Goal: Book appointment/travel/reservation

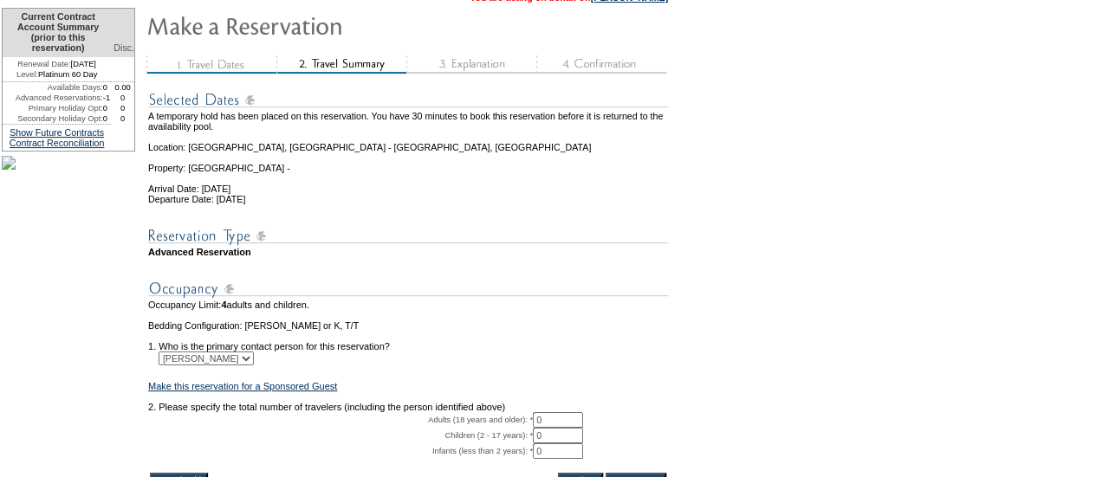
scroll to position [139, 0]
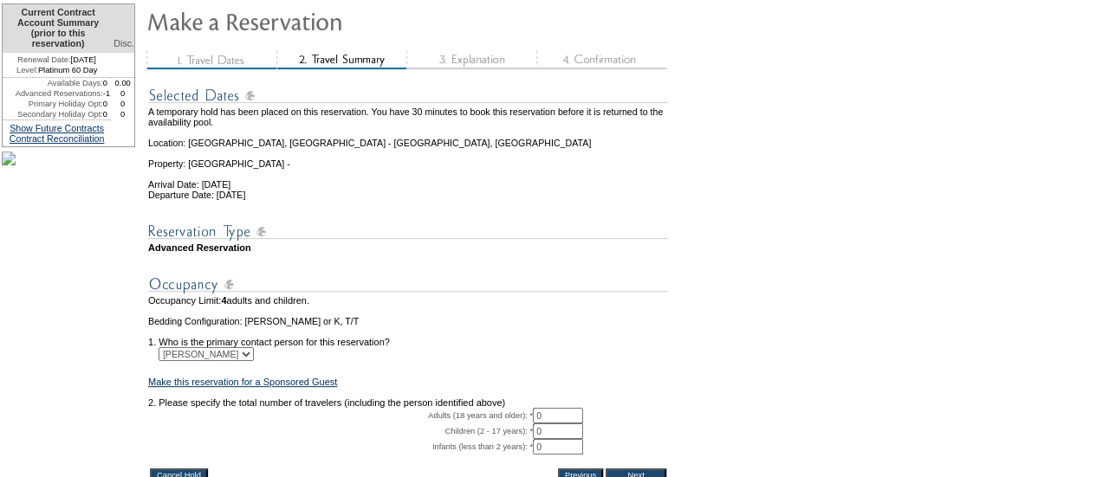
click at [551, 424] on input "0" at bounding box center [558, 416] width 50 height 16
type input "4"
click at [714, 411] on form "29:59 Your temporary hold expires in: 30 minutes Cancel Hold Return to Temporar…" at bounding box center [548, 222] width 1096 height 722
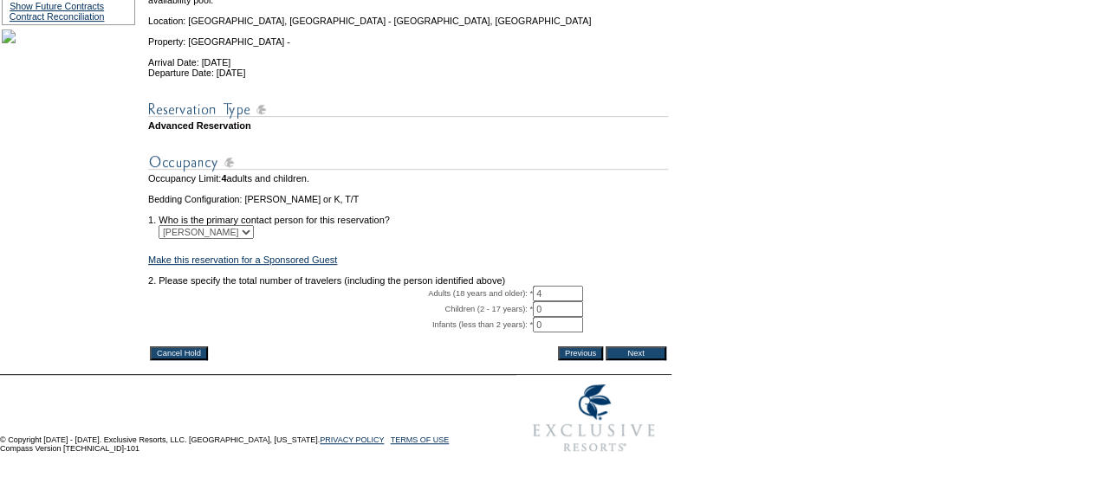
click at [627, 346] on input "Next" at bounding box center [635, 353] width 61 height 14
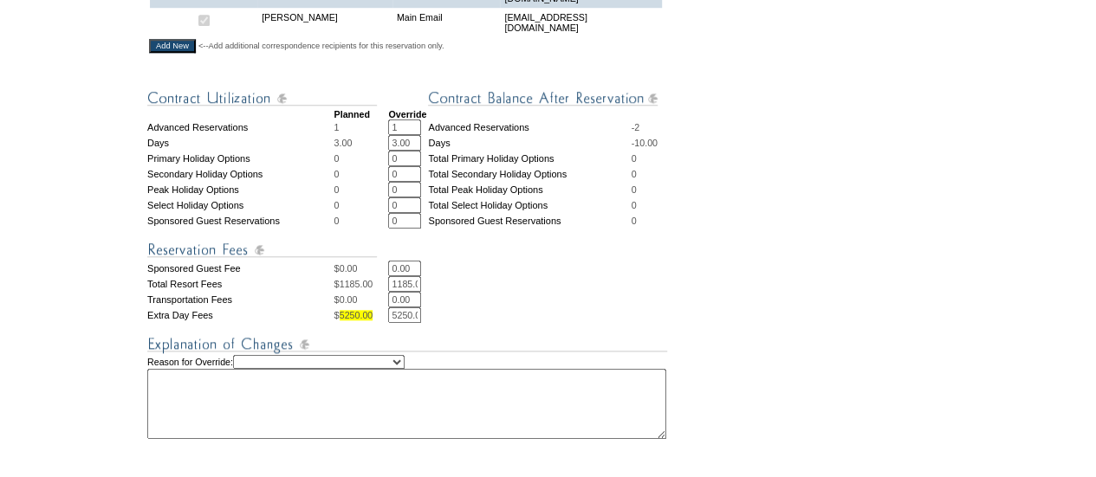
scroll to position [822, 0]
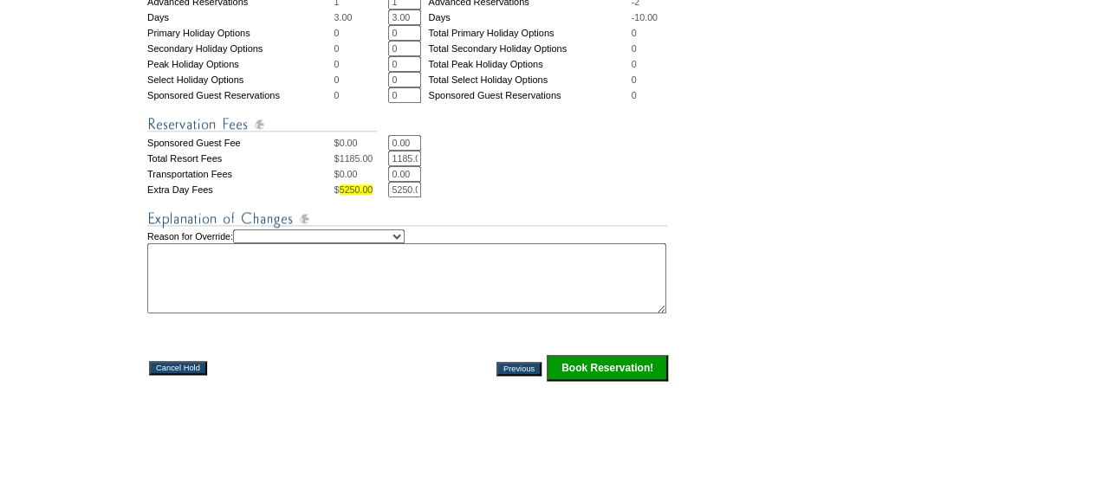
click at [382, 243] on select "Creating Continuous Stay Days Rebooked After Cancellation Editing Occupant Expe…" at bounding box center [318, 237] width 171 height 14
select select "1036"
click at [247, 243] on select "Creating Continuous Stay Days Rebooked After Cancellation Editing Occupant Expe…" at bounding box center [318, 237] width 171 height 14
click at [359, 293] on textarea at bounding box center [406, 278] width 519 height 70
type textarea "temp hold"
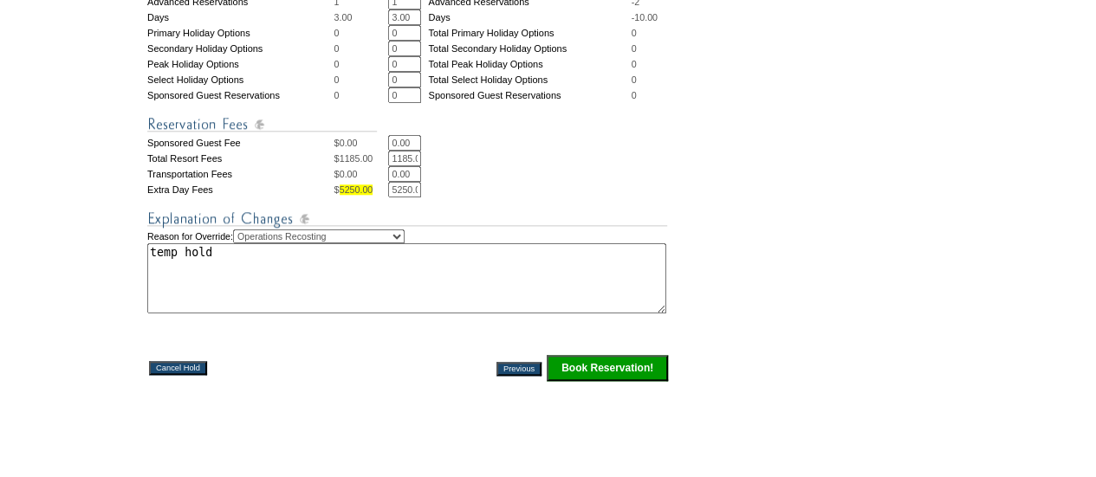
click at [598, 381] on input "Book Reservation!" at bounding box center [607, 368] width 121 height 26
